Goal: Find contact information: Obtain details needed to contact an individual or organization

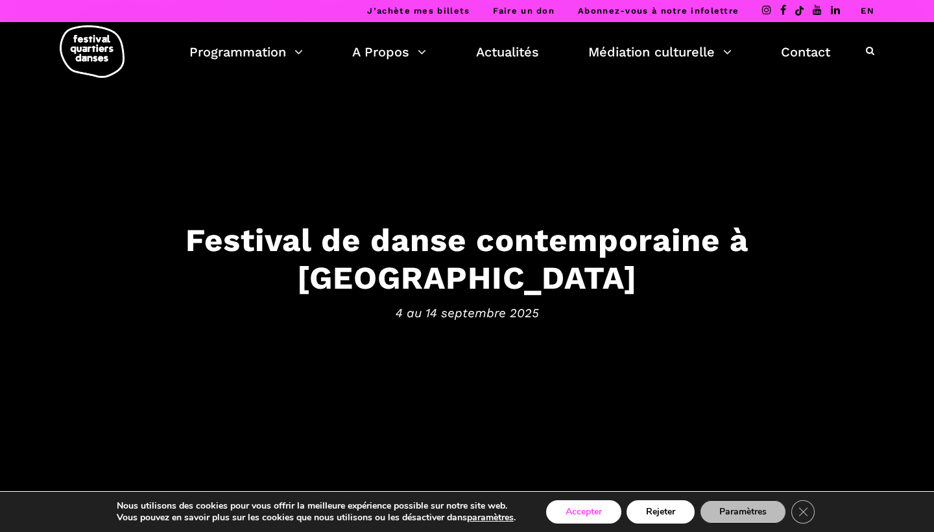
click at [601, 387] on button "Accepter" at bounding box center [583, 511] width 75 height 23
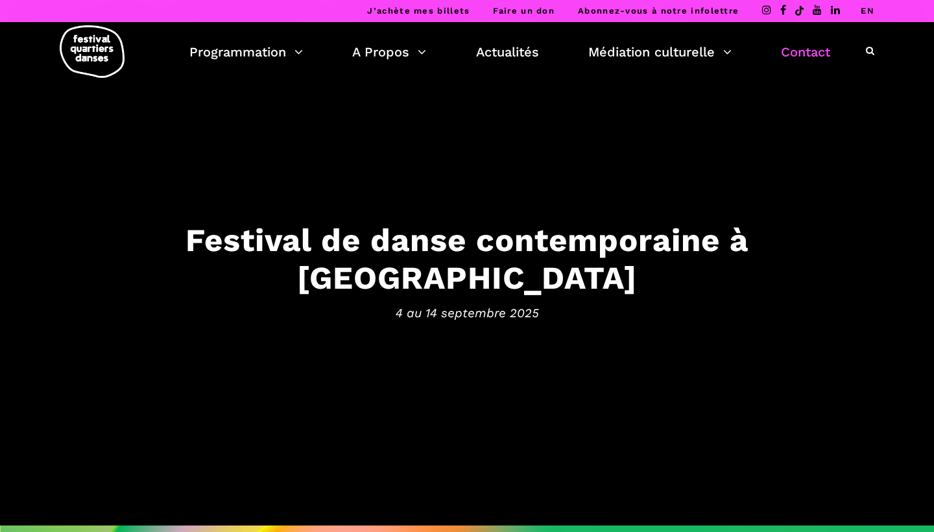
click at [810, 48] on link "Contact" at bounding box center [805, 52] width 49 height 22
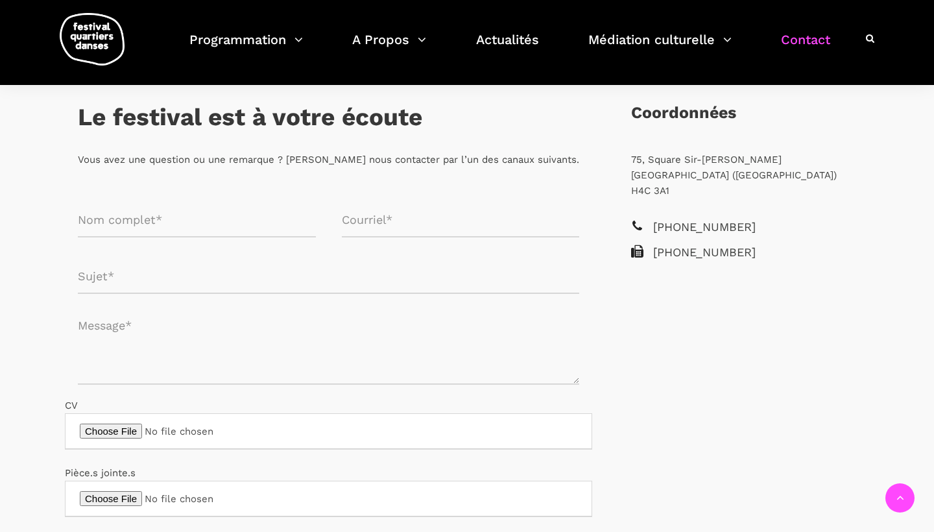
scroll to position [239, 0]
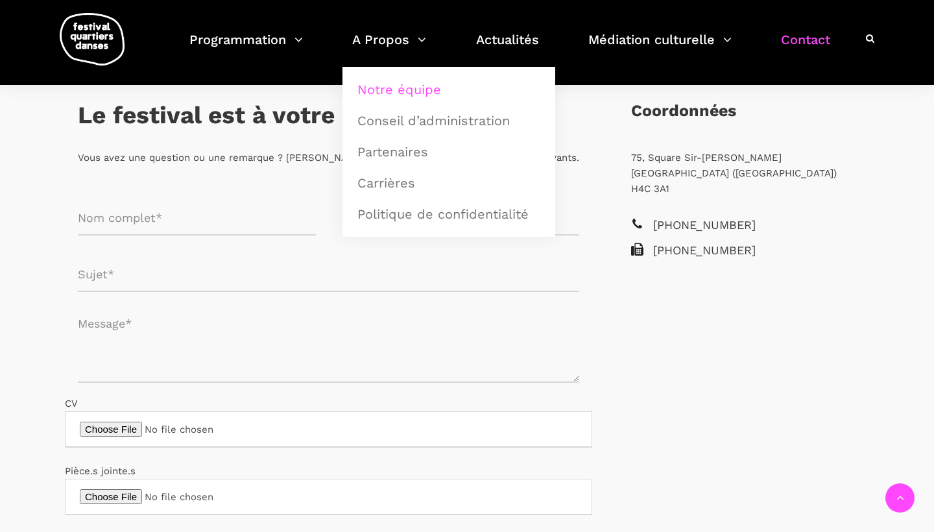
click at [394, 82] on link "Notre équipe" at bounding box center [449, 90] width 199 height 30
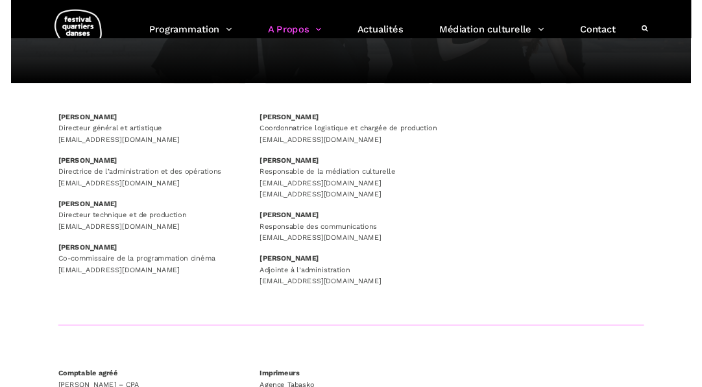
scroll to position [162, 0]
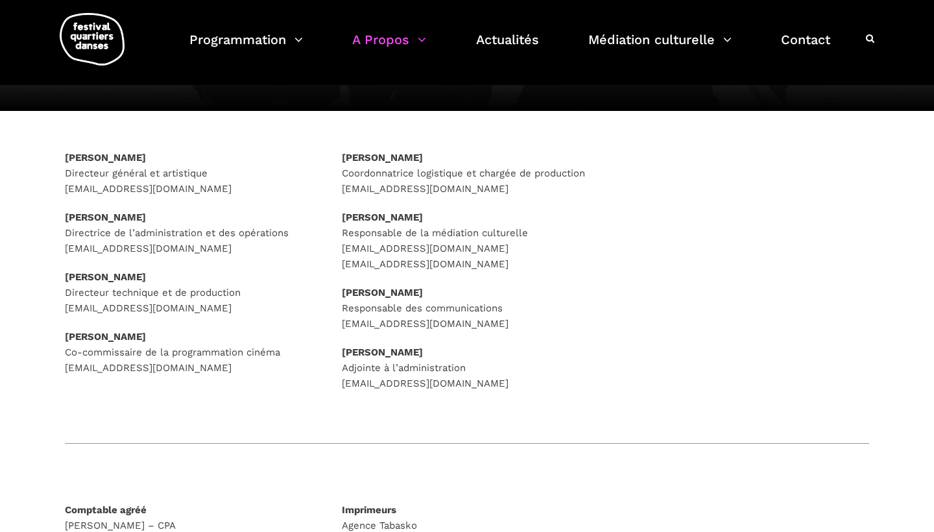
drag, startPoint x: 234, startPoint y: 184, endPoint x: 51, endPoint y: 128, distance: 191.5
click at [51, 128] on div "[PERSON_NAME] Directeur général et artistique [EMAIL_ADDRESS][DOMAIN_NAME] [PER…" at bounding box center [467, 277] width 934 height 332
copy p "[PERSON_NAME] Directeur général et artistique [EMAIL_ADDRESS][DOMAIN_NAME]"
